Goal: Task Accomplishment & Management: Use online tool/utility

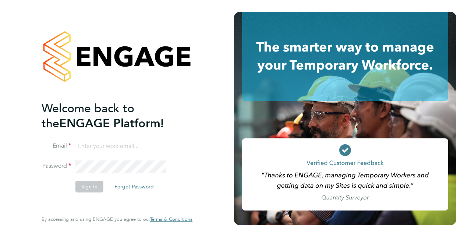
type input "nabeel.anwar@vistry.co.uk"
click at [94, 186] on button "Sign In" at bounding box center [89, 187] width 28 height 12
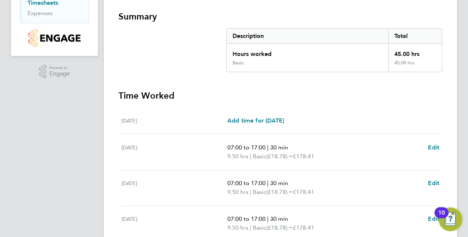
scroll to position [293, 0]
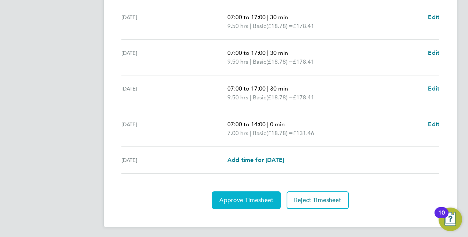
click at [250, 194] on button "Approve Timesheet" at bounding box center [246, 200] width 69 height 18
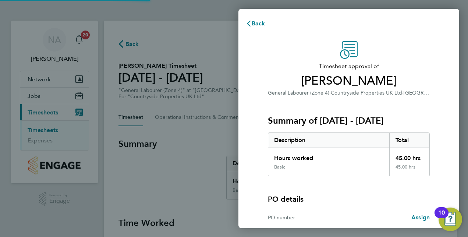
scroll to position [73, 0]
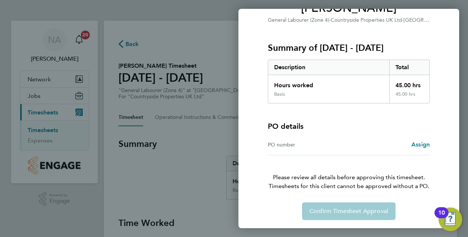
click at [315, 210] on div "Confirm Timesheet Approval" at bounding box center [349, 211] width 180 height 18
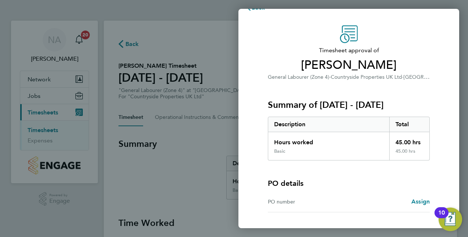
scroll to position [0, 0]
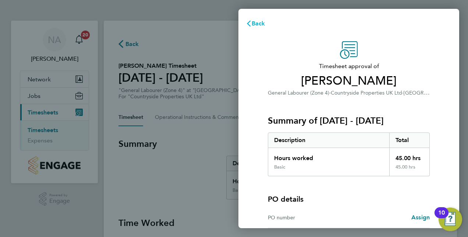
click at [249, 21] on icon "button" at bounding box center [249, 24] width 6 height 6
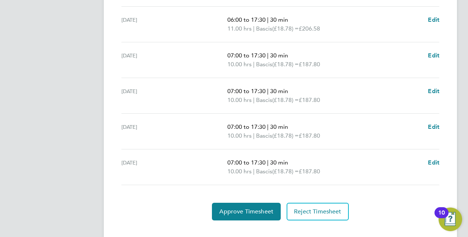
scroll to position [302, 0]
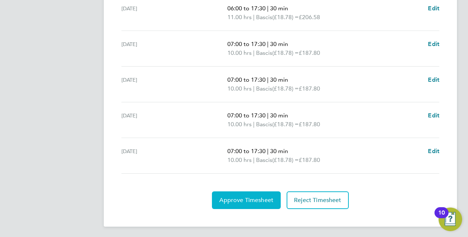
click at [266, 203] on button "Approve Timesheet" at bounding box center [246, 200] width 69 height 18
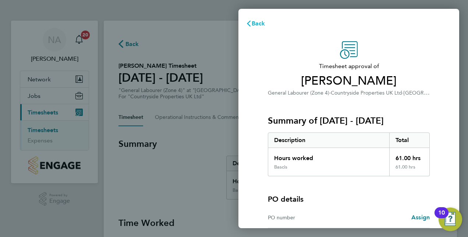
click at [252, 27] on button "Back" at bounding box center [255, 23] width 34 height 15
